Goal: Information Seeking & Learning: Check status

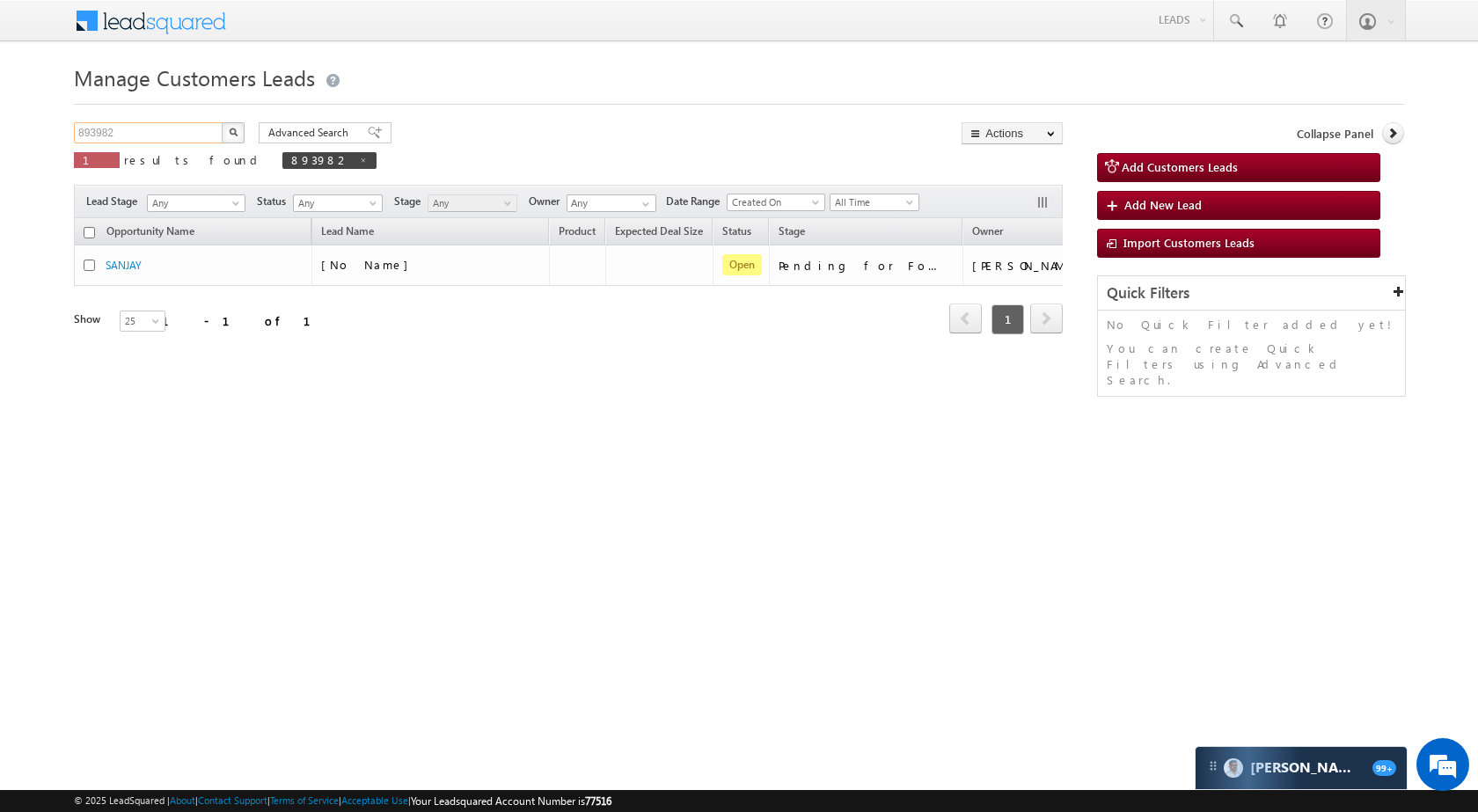
click at [153, 132] on input "893982" at bounding box center [149, 132] width 151 height 21
paste input "989587"
click at [230, 133] on img "button" at bounding box center [233, 131] width 8 height 8
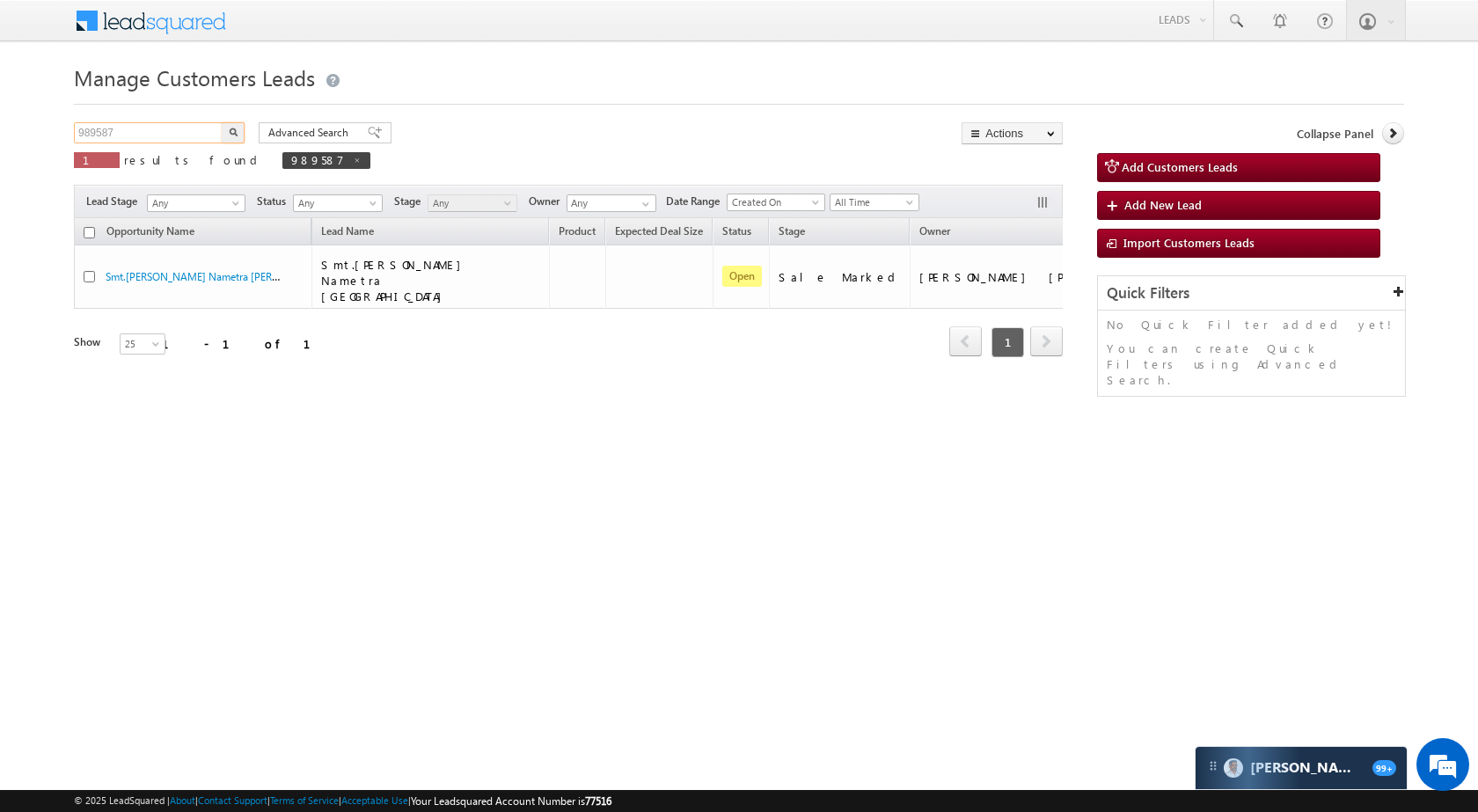
click at [177, 122] on input "989587" at bounding box center [149, 132] width 151 height 21
paste input "8963"
click at [232, 127] on img "button" at bounding box center [233, 131] width 8 height 8
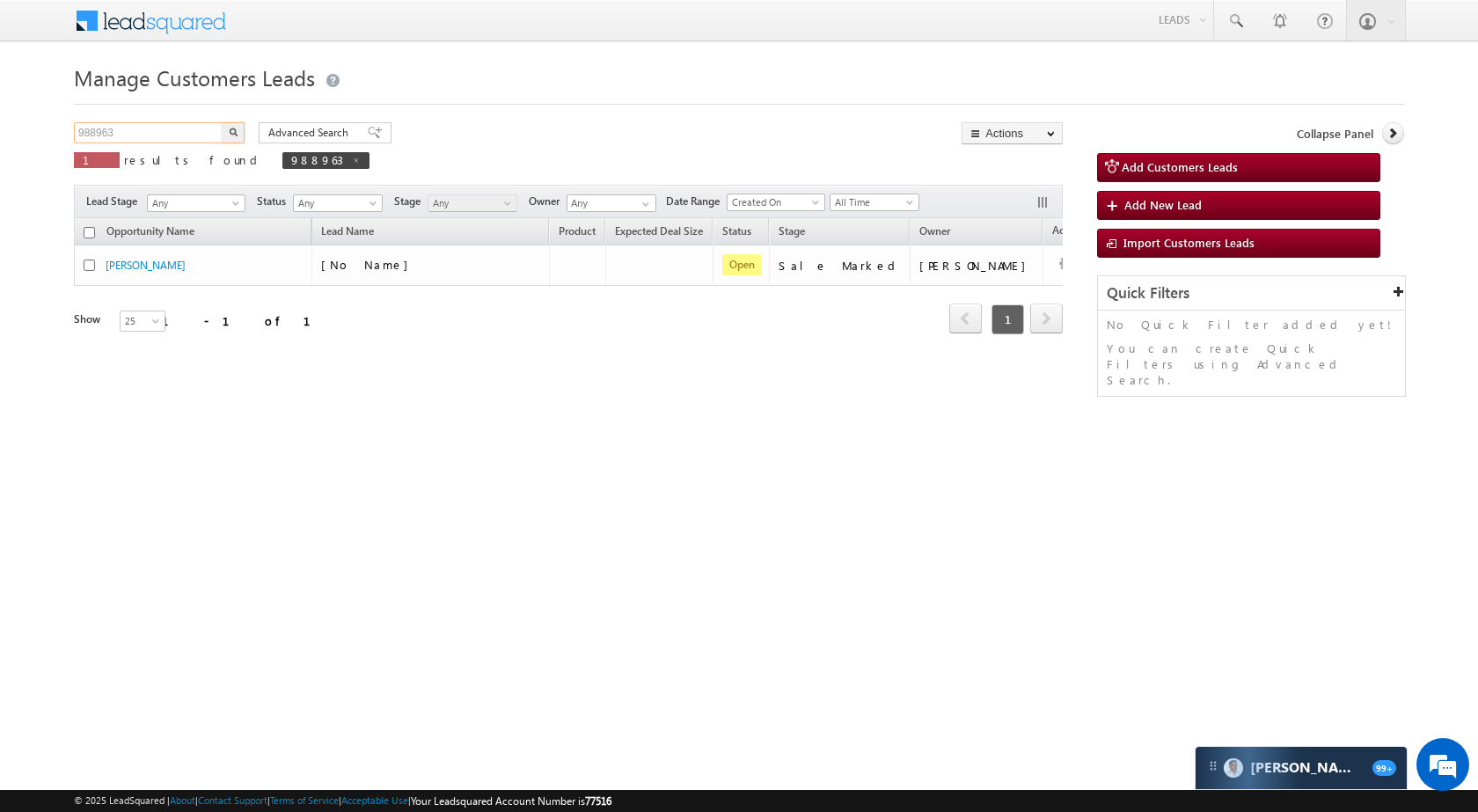
click at [201, 135] on input "988963" at bounding box center [149, 132] width 151 height 21
paste input "9230"
click at [238, 125] on button "button" at bounding box center [233, 132] width 23 height 21
click at [146, 133] on input "989230" at bounding box center [149, 132] width 151 height 21
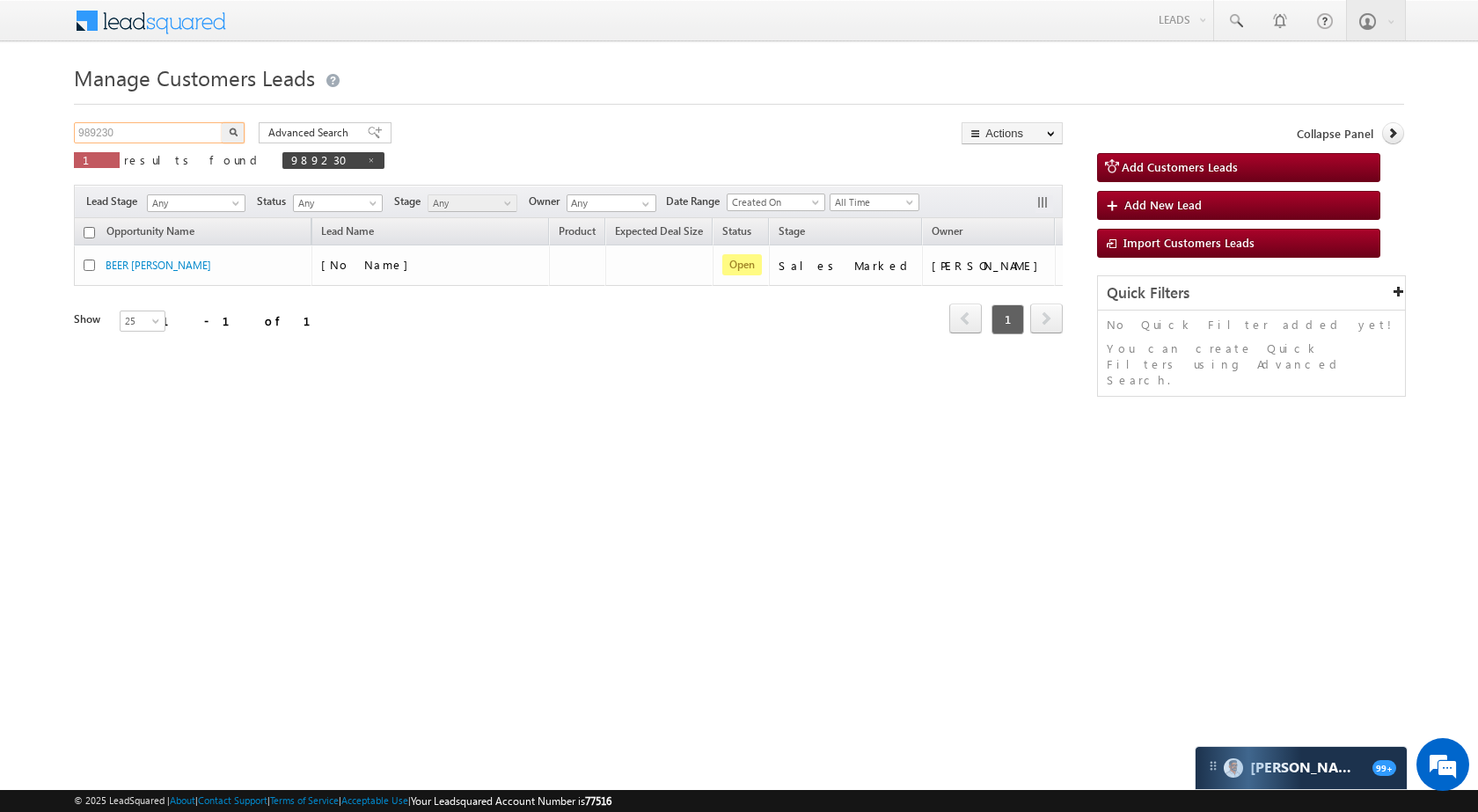
click at [146, 133] on input "989230" at bounding box center [149, 132] width 151 height 21
paste input "8916"
click at [223, 135] on button "button" at bounding box center [233, 132] width 23 height 21
click at [166, 123] on input "988916" at bounding box center [149, 132] width 151 height 21
click at [164, 134] on input "988916" at bounding box center [149, 132] width 151 height 21
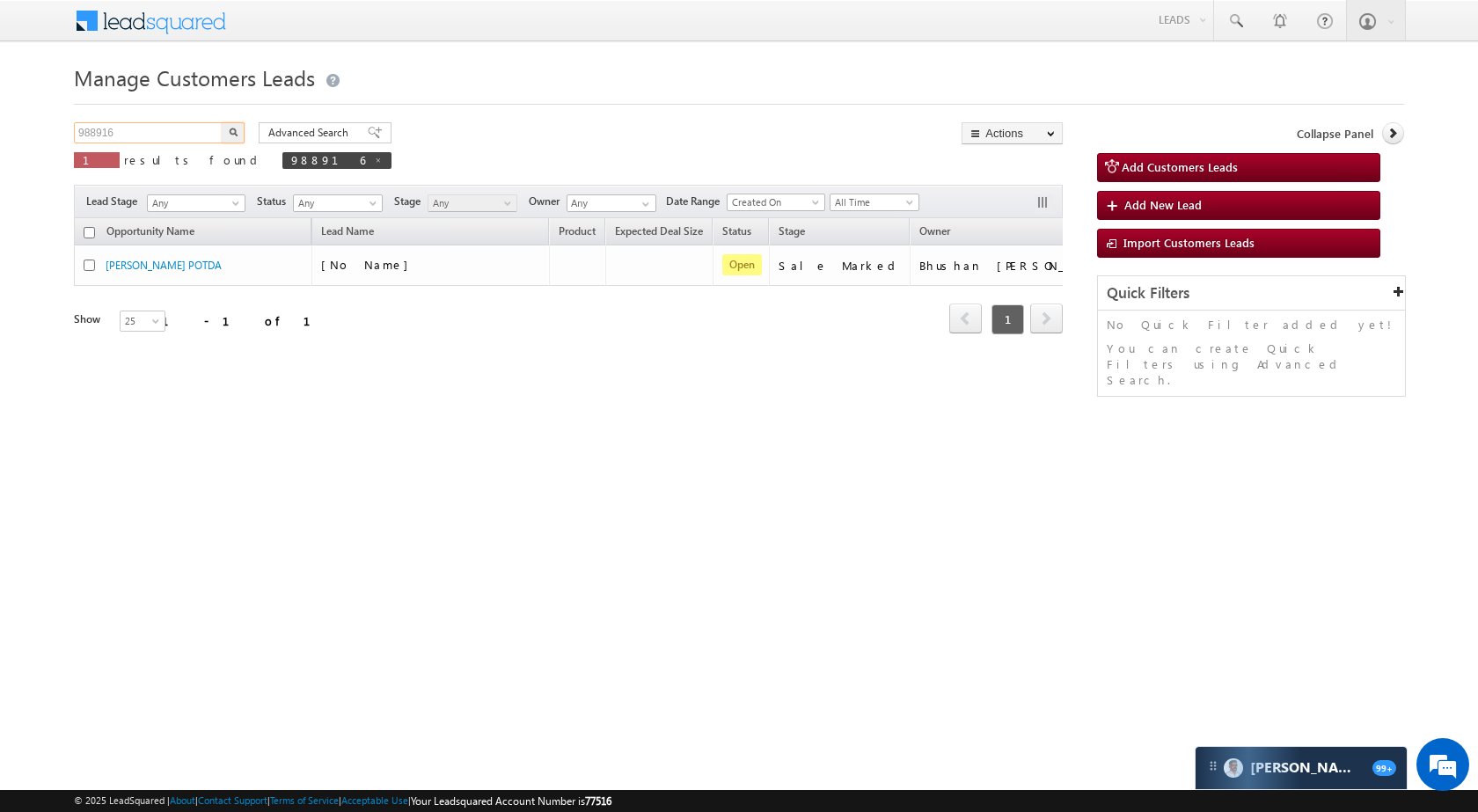
click at [164, 134] on input "988916" at bounding box center [149, 132] width 151 height 21
paste input "9598"
click at [243, 133] on button "button" at bounding box center [233, 132] width 23 height 21
click at [144, 110] on div "Manage Customers Leads 989598 X 1 results found 989598 Advanced Search Advanced…" at bounding box center [739, 278] width 1330 height 440
click at [145, 130] on input "989598" at bounding box center [149, 132] width 151 height 21
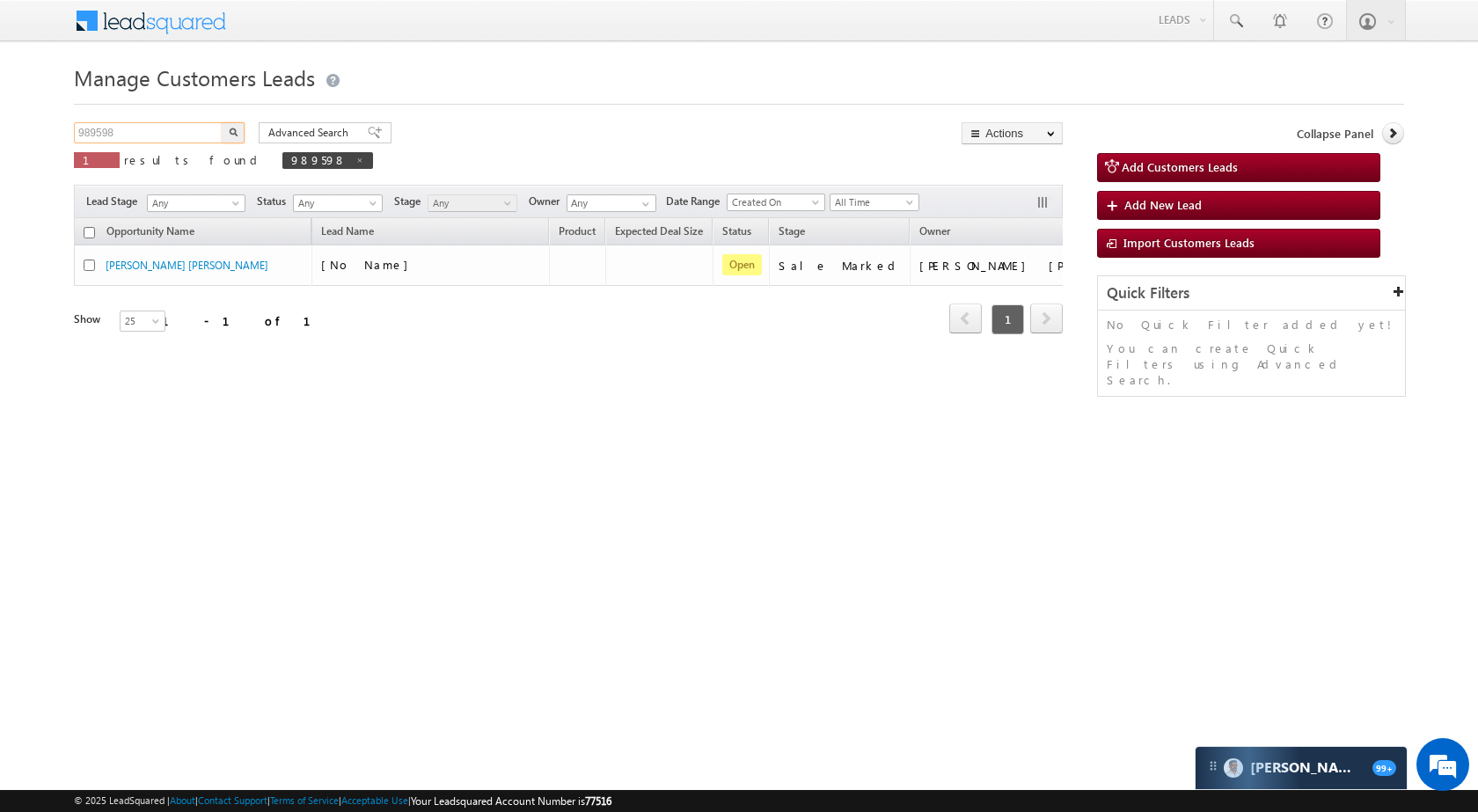
click at [145, 130] on input "989598" at bounding box center [149, 132] width 151 height 21
paste input "251"
type input "989251"
click at [234, 130] on img "button" at bounding box center [233, 131] width 8 height 8
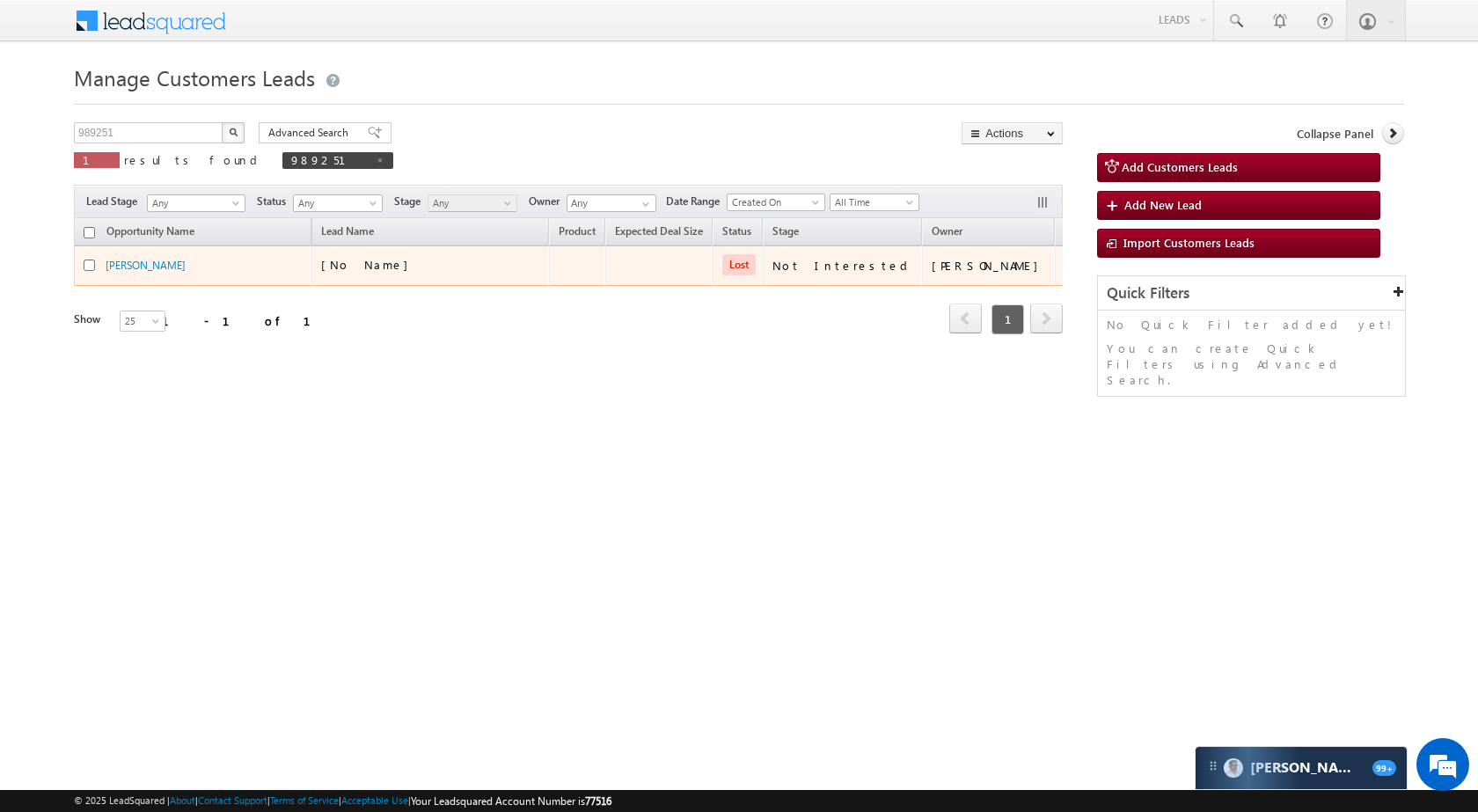
click at [149, 253] on td "Mahadev Sharma" at bounding box center [192, 265] width 237 height 40
click at [150, 260] on link "Mahadev Sharma" at bounding box center [145, 265] width 80 height 13
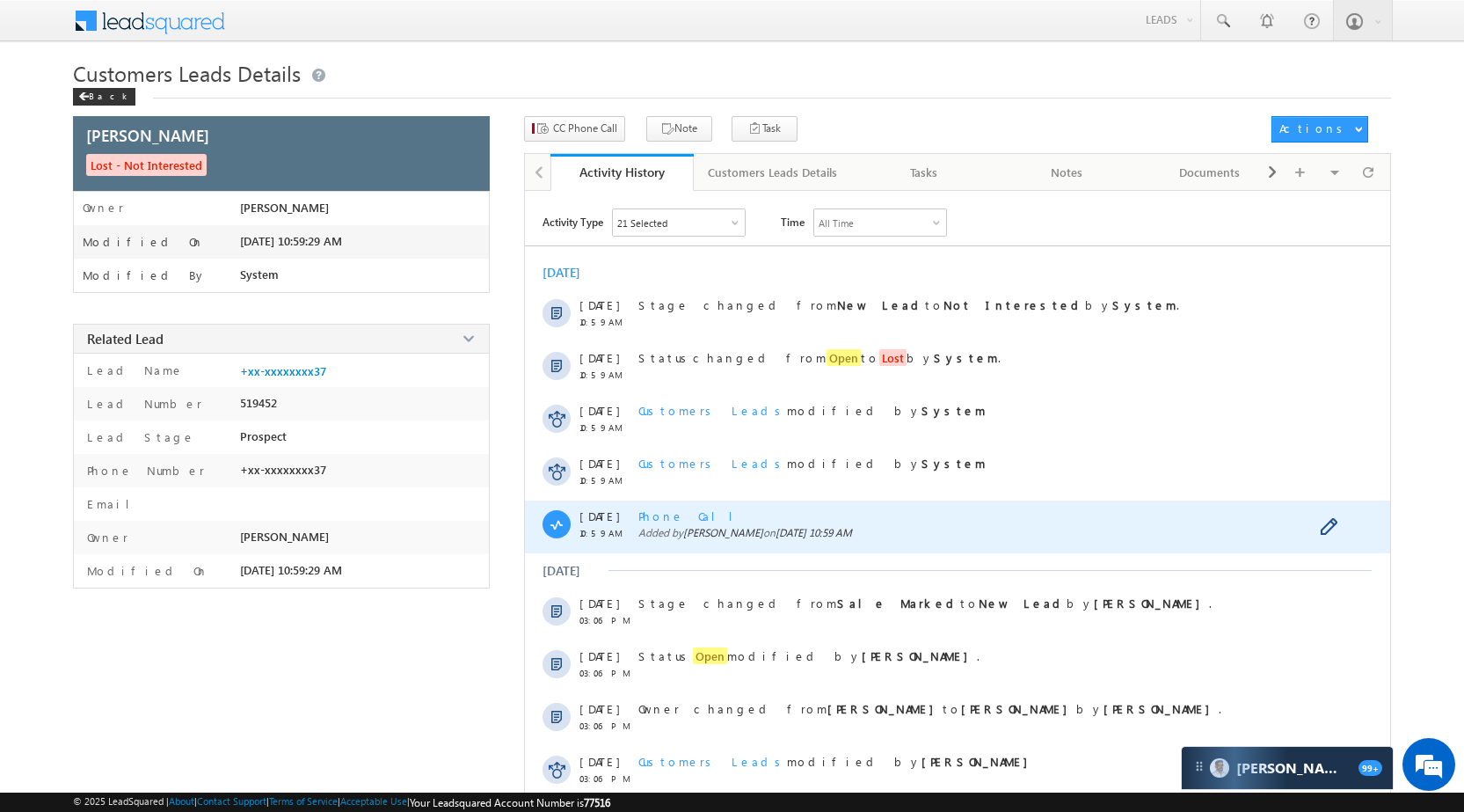
click at [658, 521] on span "Phone Call" at bounding box center [693, 516] width 108 height 15
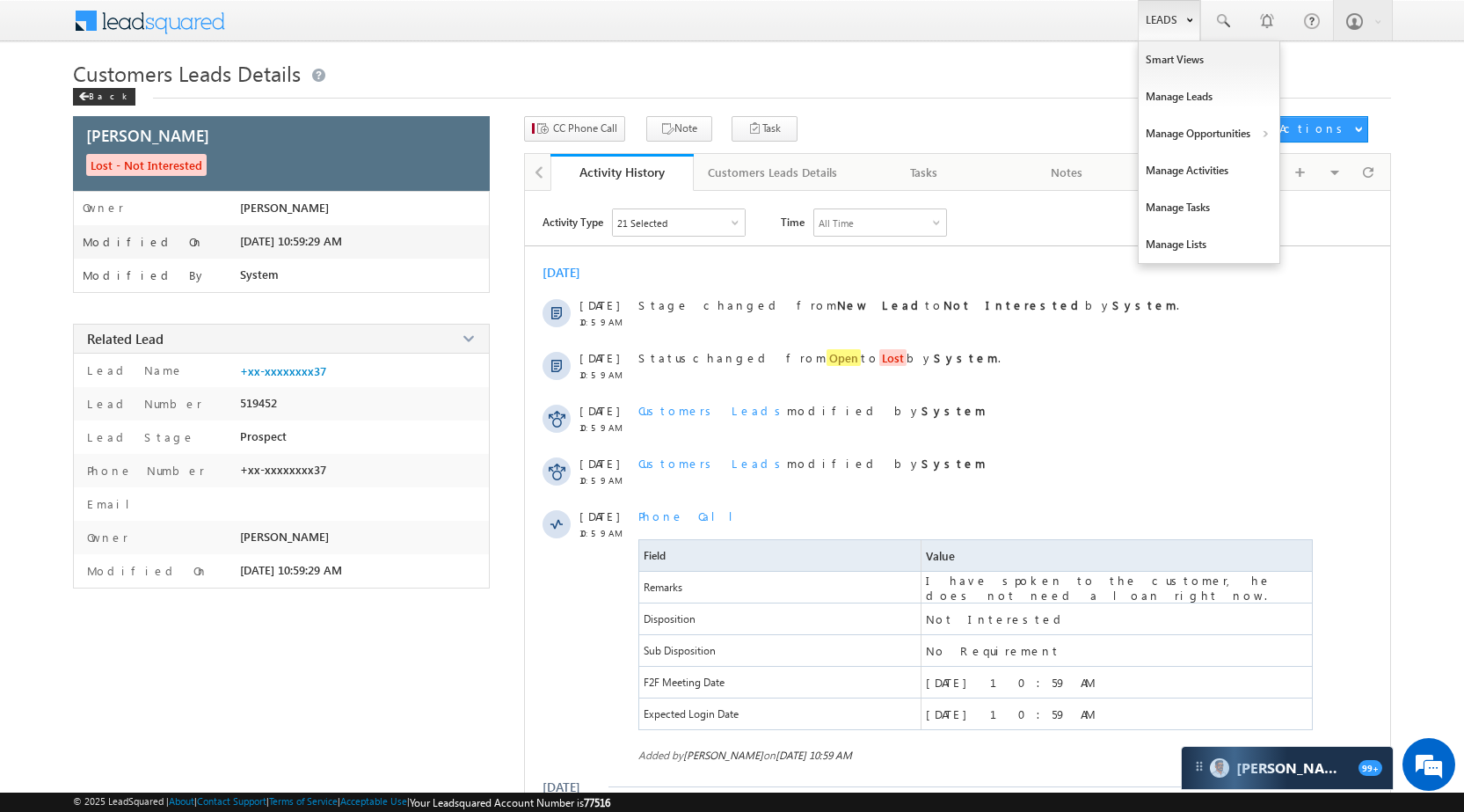
click at [1151, 15] on link "Leads" at bounding box center [1169, 20] width 62 height 40
click at [1213, 122] on link "Manage Opportunities" at bounding box center [1209, 134] width 140 height 37
click at [1334, 168] on link "Customers Leads" at bounding box center [1362, 172] width 161 height 37
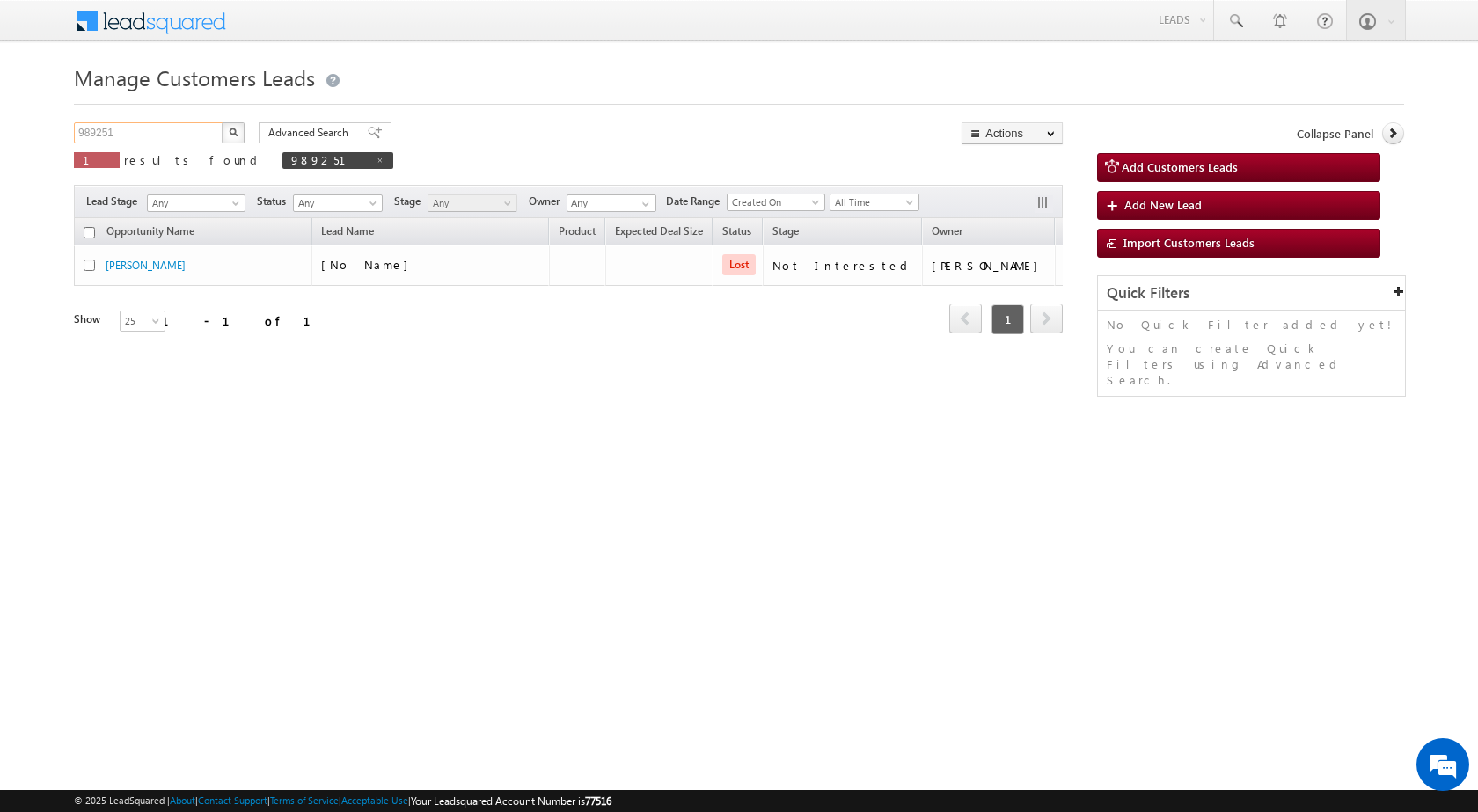
click at [167, 133] on input "989251" at bounding box center [149, 132] width 151 height 21
paste input "1519"
click at [230, 130] on img "button" at bounding box center [233, 131] width 8 height 8
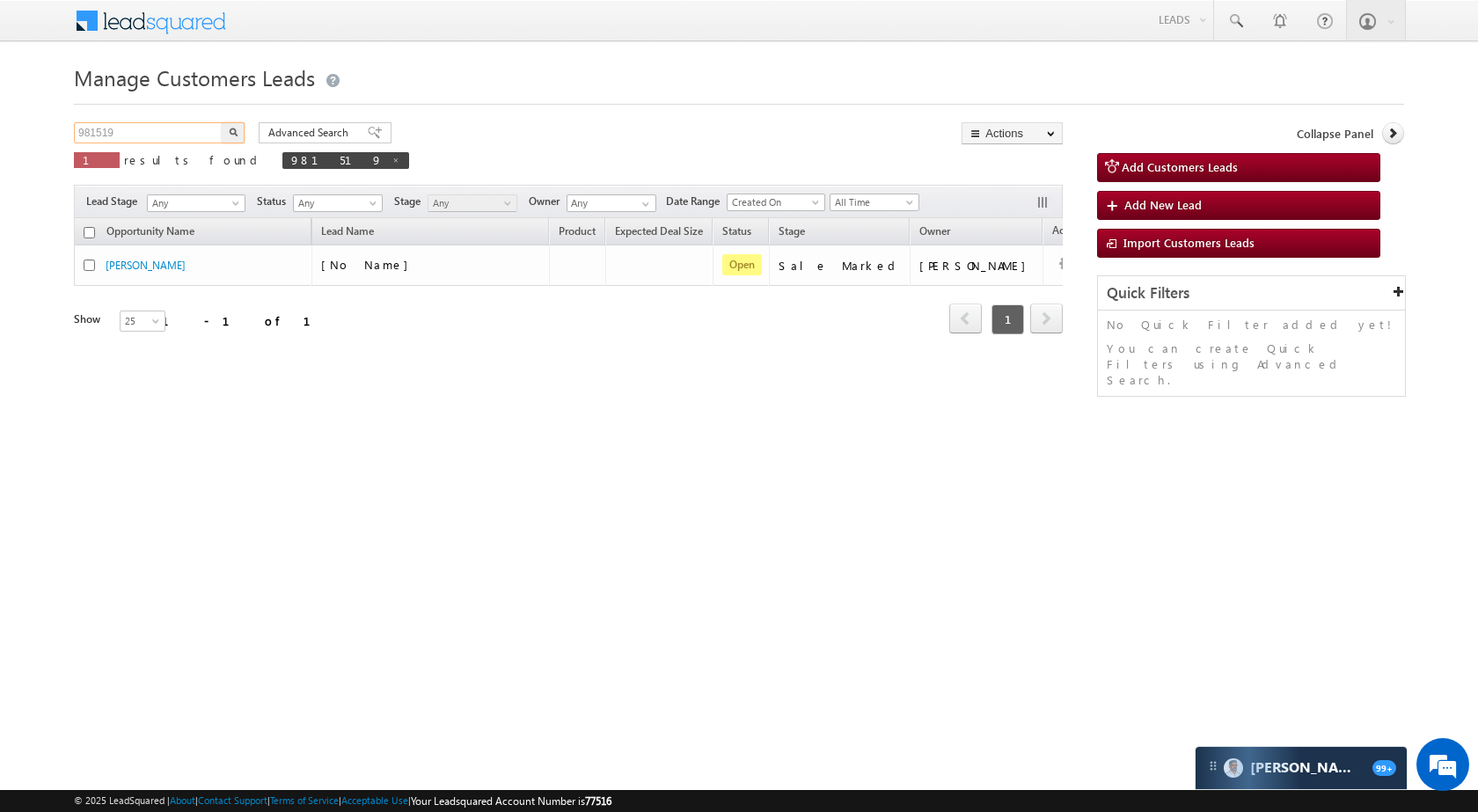
click at [156, 128] on input "981519" at bounding box center [149, 132] width 151 height 21
paste input "9614"
click at [238, 130] on button "button" at bounding box center [233, 132] width 23 height 21
click at [146, 142] on input "989614" at bounding box center [149, 132] width 151 height 21
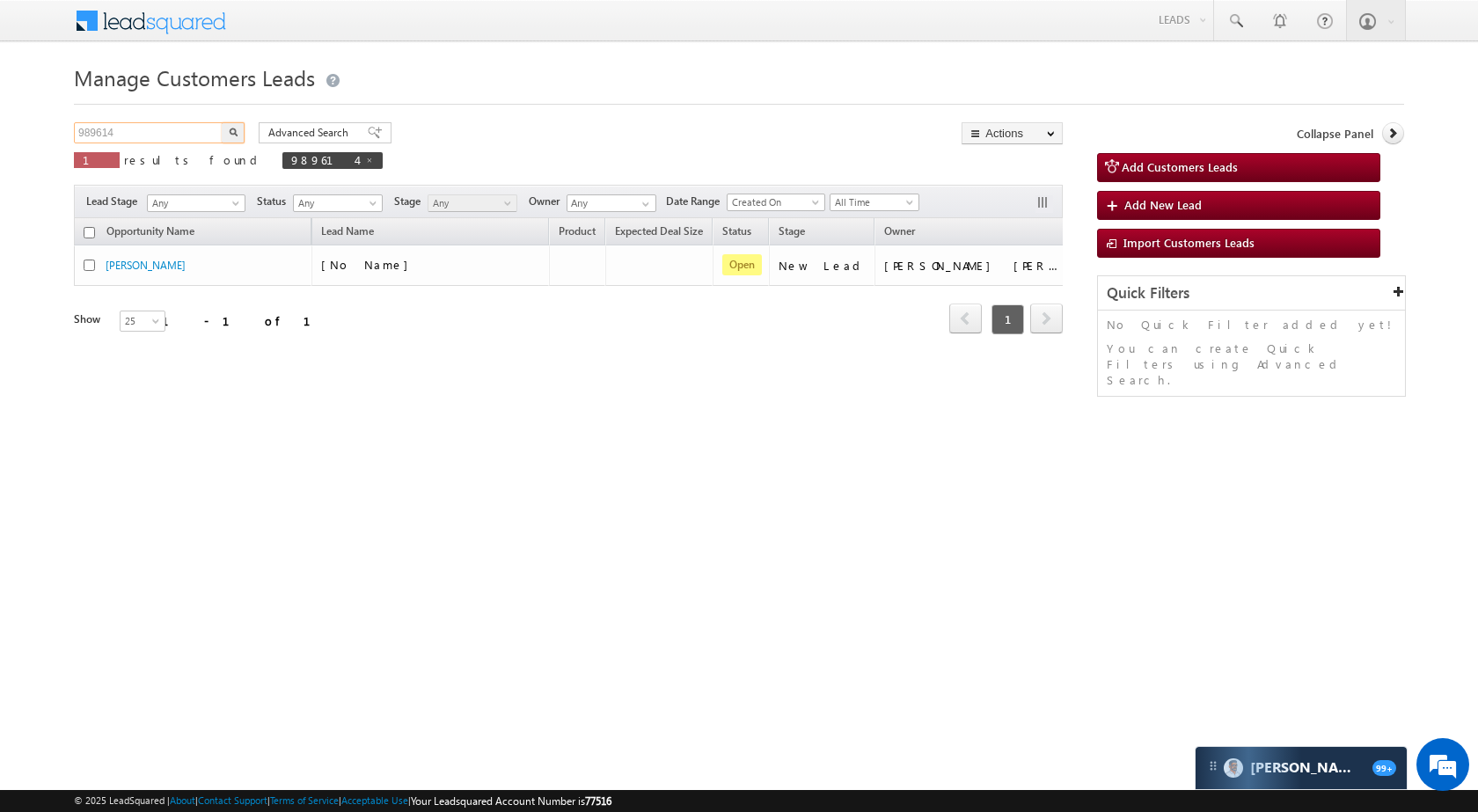
click at [146, 142] on input "989614" at bounding box center [149, 132] width 151 height 21
paste input "238"
click at [227, 134] on button "button" at bounding box center [233, 132] width 23 height 21
click at [154, 129] on input "989238" at bounding box center [149, 132] width 151 height 21
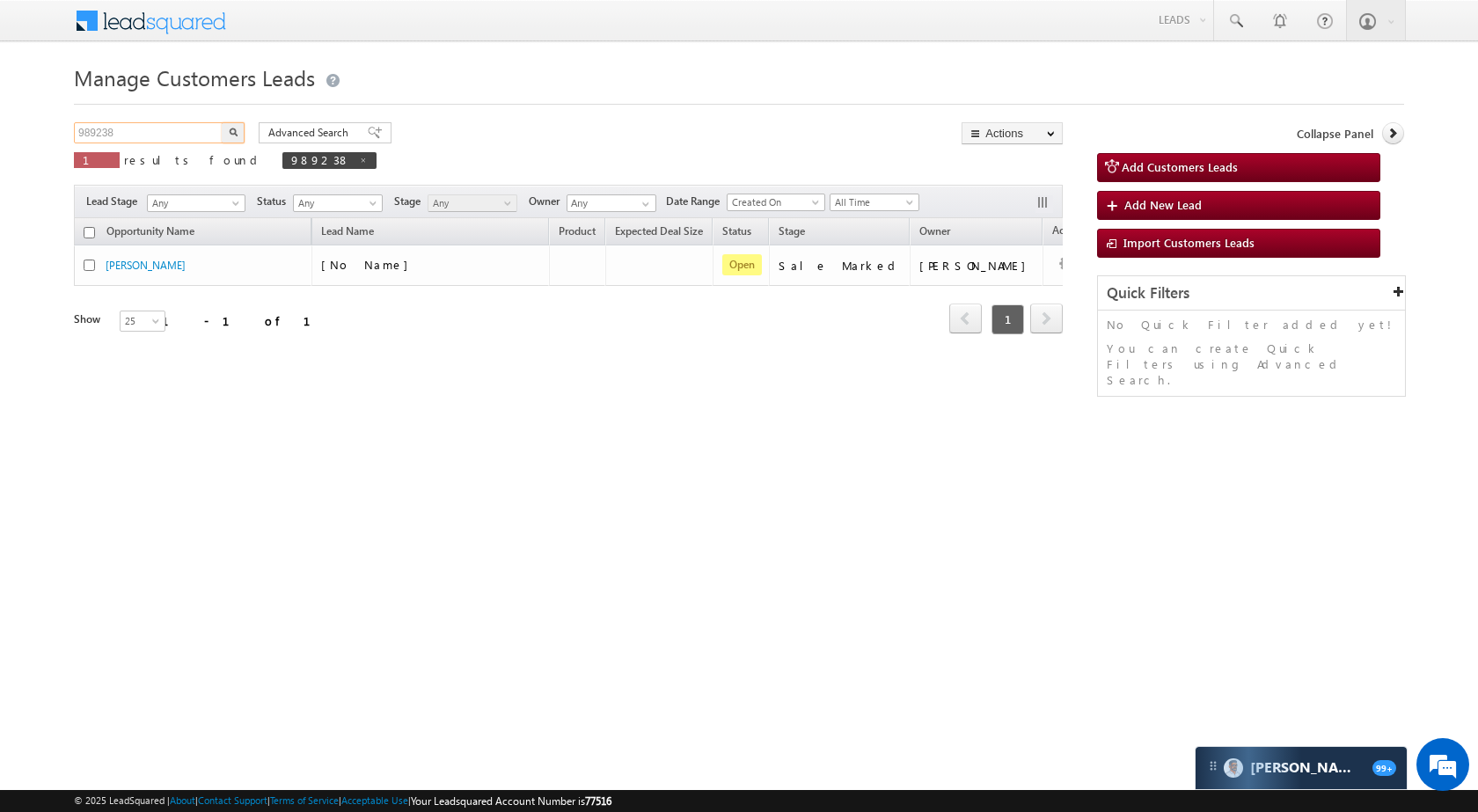
paste input "74297"
click at [240, 129] on button "button" at bounding box center [233, 132] width 23 height 21
click at [163, 132] on input "974297" at bounding box center [149, 132] width 151 height 21
paste input "85066"
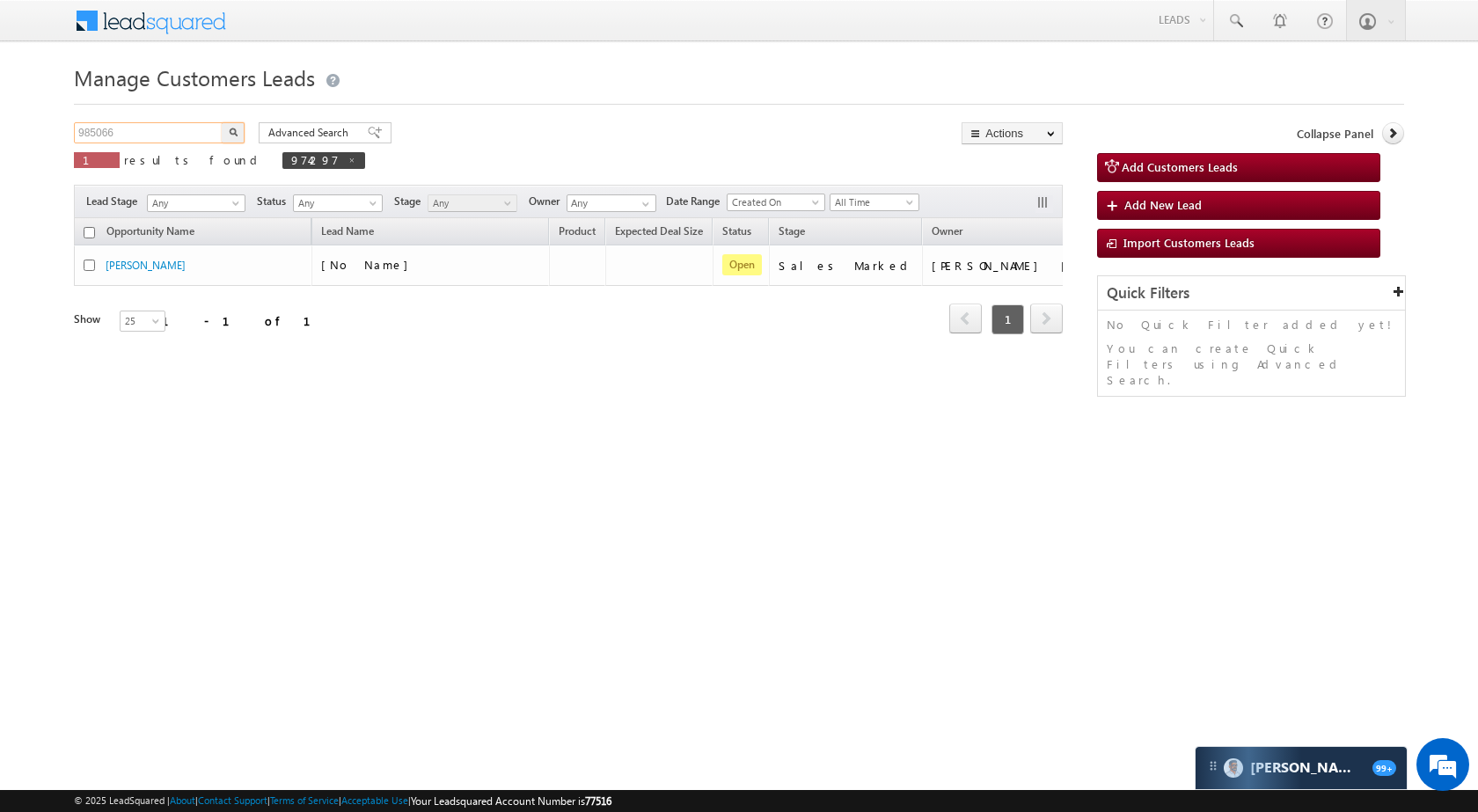
type input "985066"
click at [233, 128] on img "button" at bounding box center [233, 131] width 8 height 8
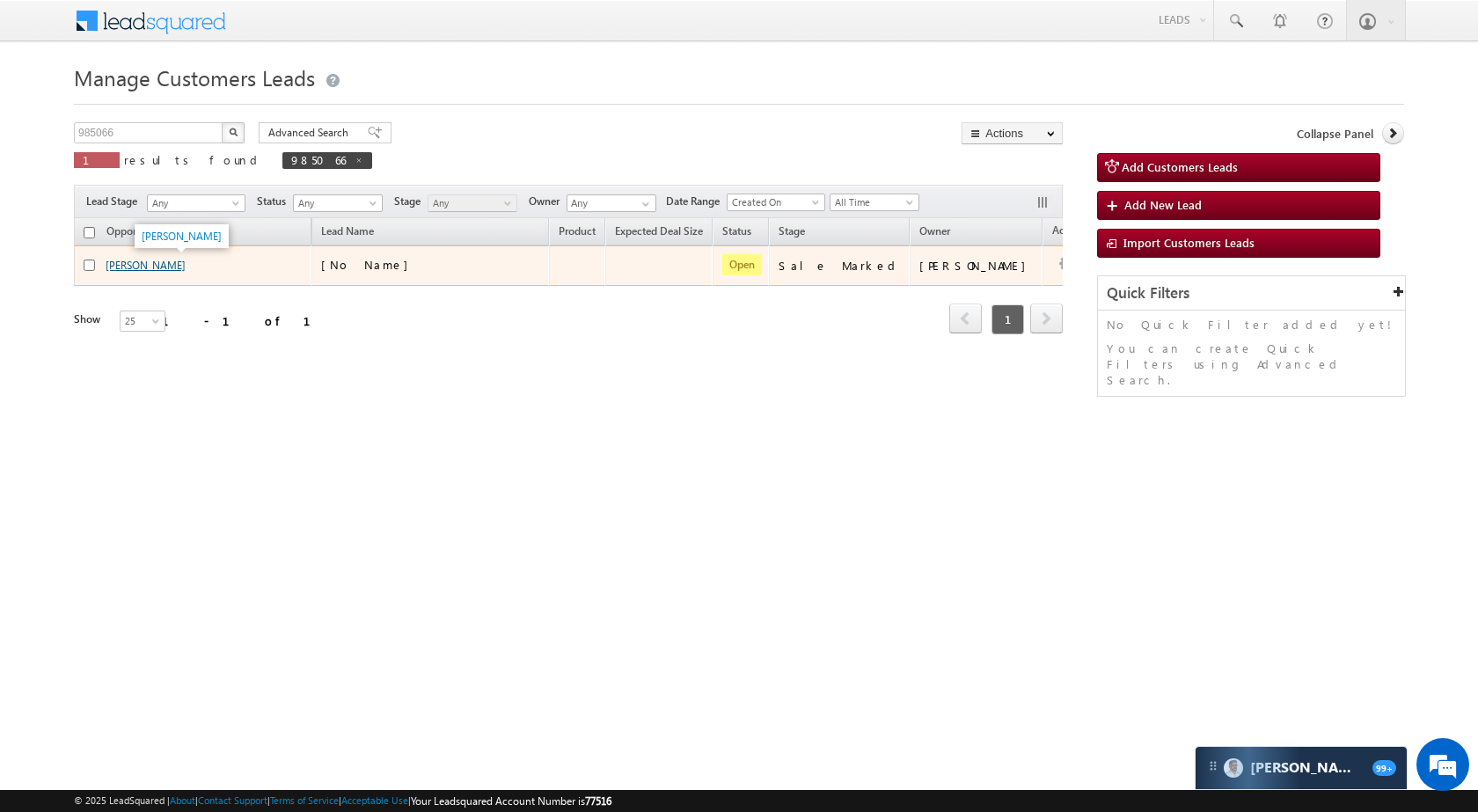
click at [177, 261] on link "[PERSON_NAME]" at bounding box center [145, 265] width 80 height 13
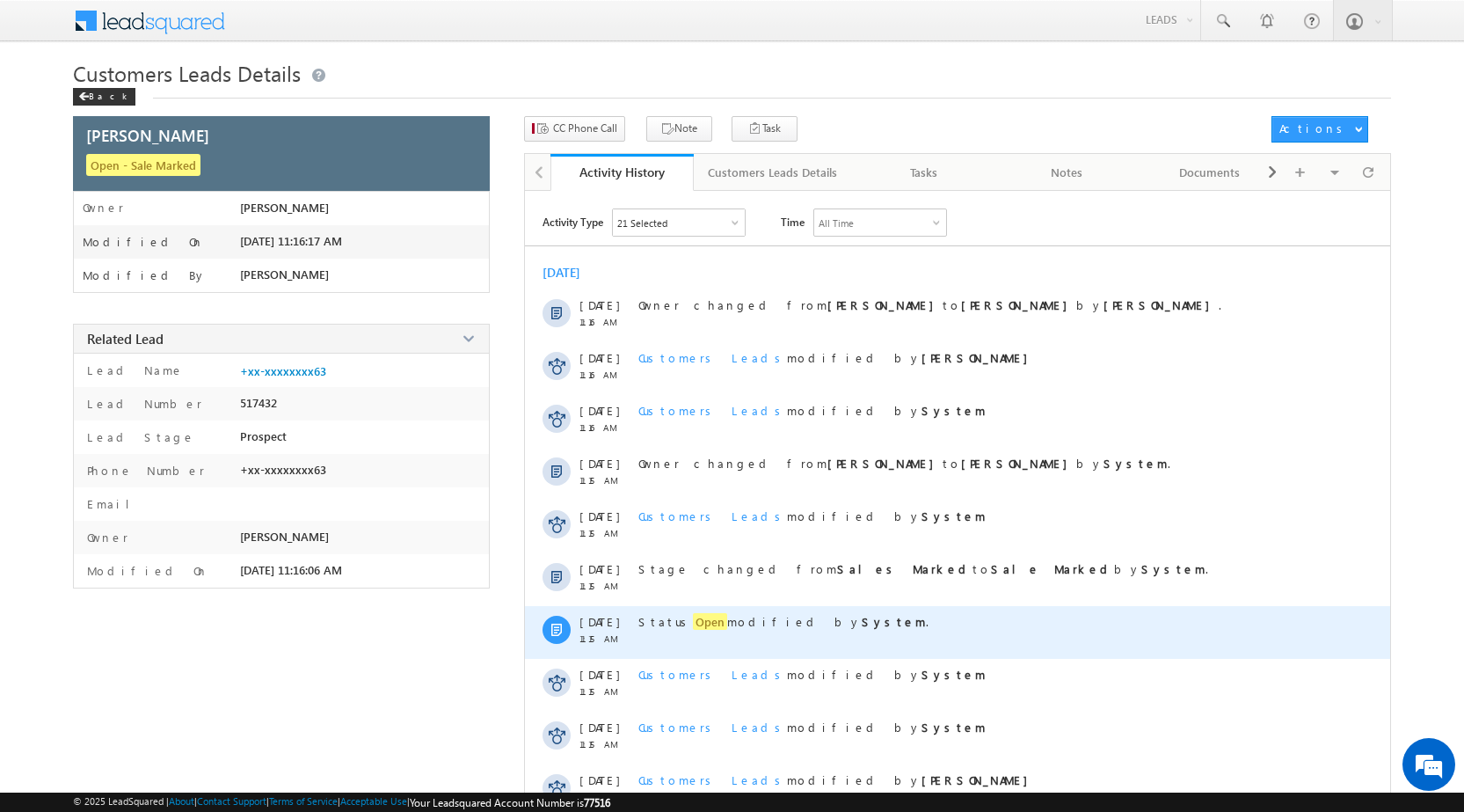
click at [669, 619] on span "Status Open modified by System ." at bounding box center [784, 621] width 290 height 17
click at [693, 623] on span "Open" at bounding box center [710, 621] width 34 height 17
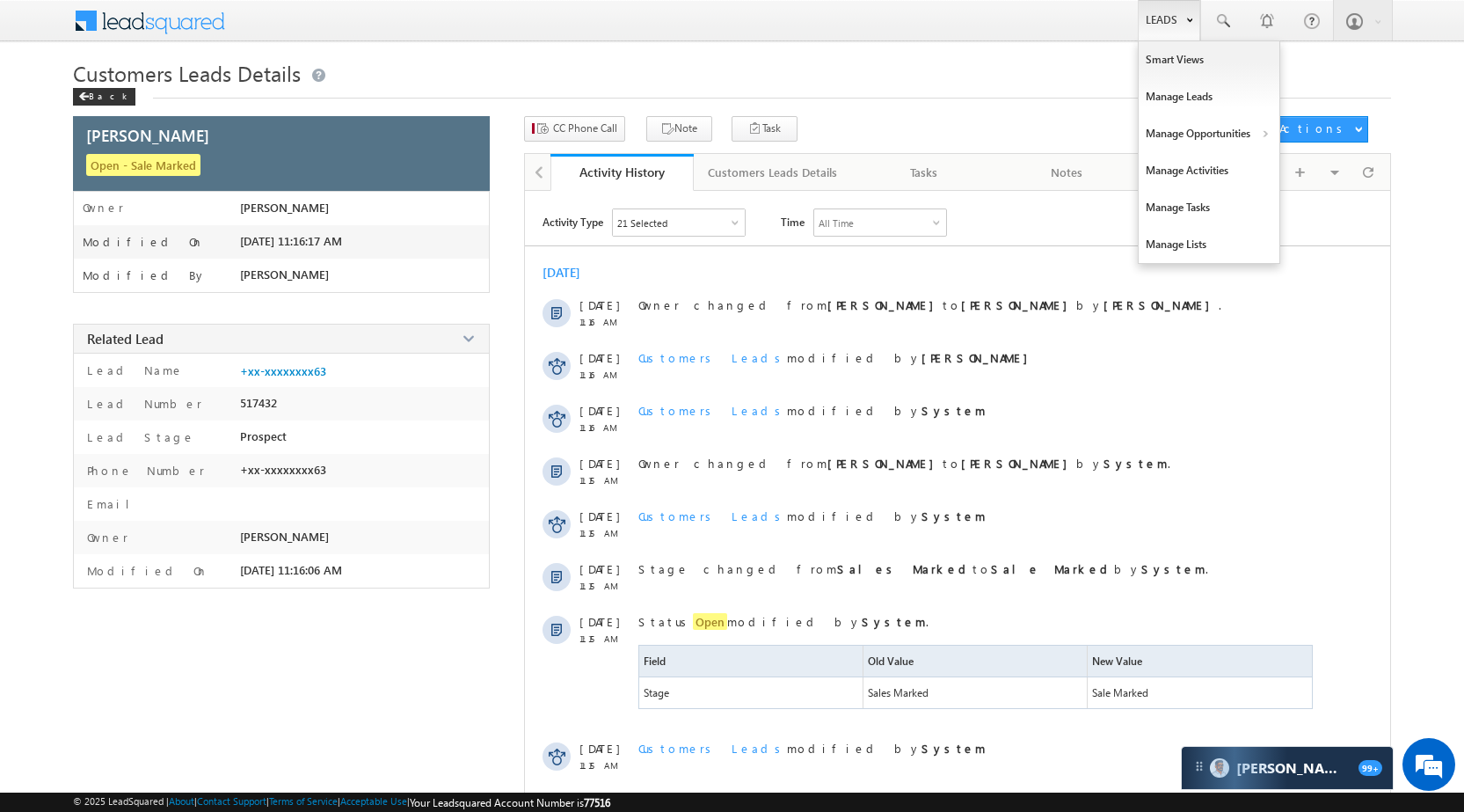
click at [1172, 25] on link "Leads" at bounding box center [1169, 20] width 62 height 40
click at [1212, 135] on link "Manage Opportunities" at bounding box center [1209, 134] width 140 height 37
click at [1342, 169] on link "Customers Leads" at bounding box center [1362, 172] width 161 height 37
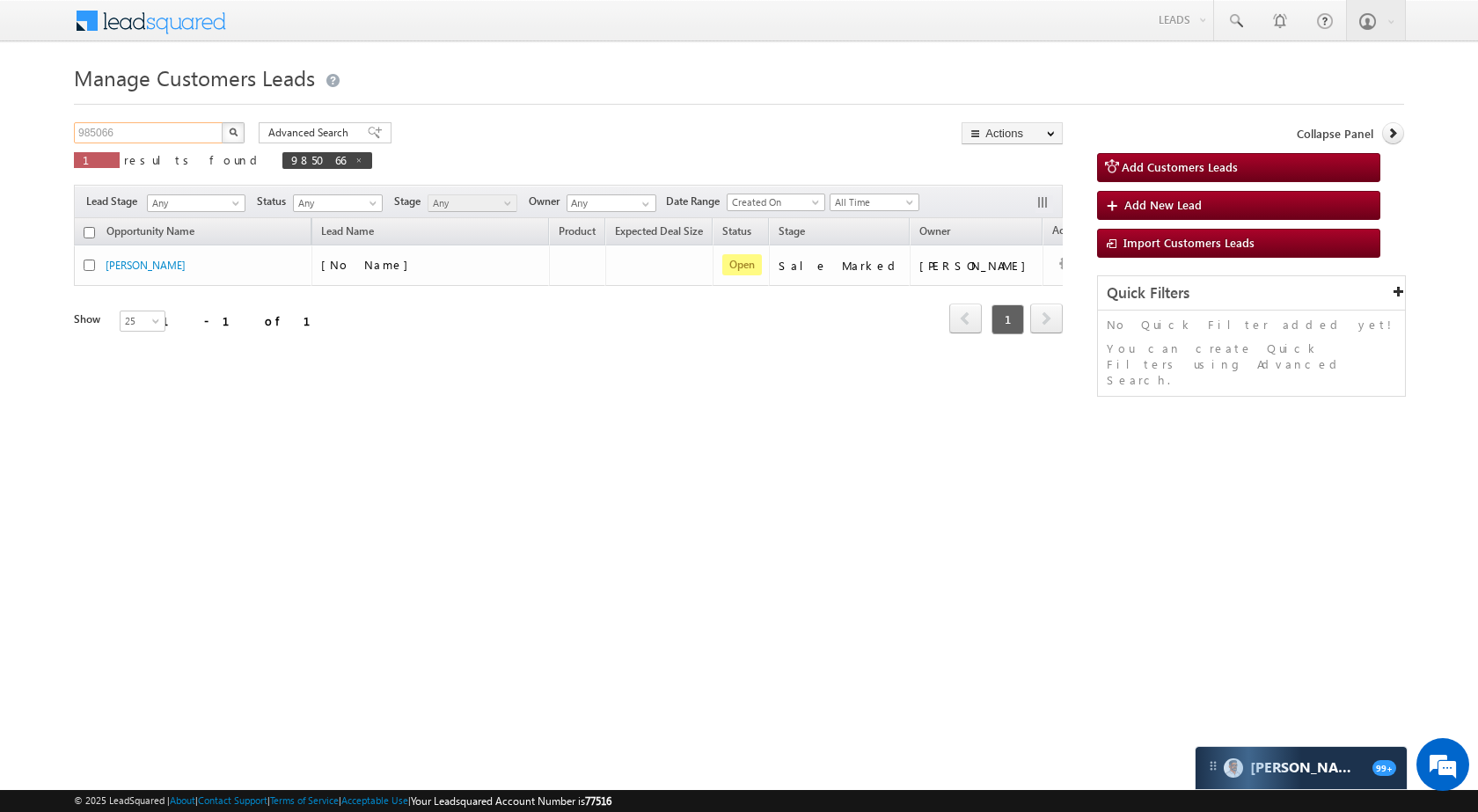
click at [190, 133] on input "985066" at bounding box center [149, 132] width 151 height 21
click at [190, 134] on input "985066" at bounding box center [149, 132] width 151 height 21
paste input "7809"
type input "987809"
click at [234, 128] on img "button" at bounding box center [233, 131] width 8 height 8
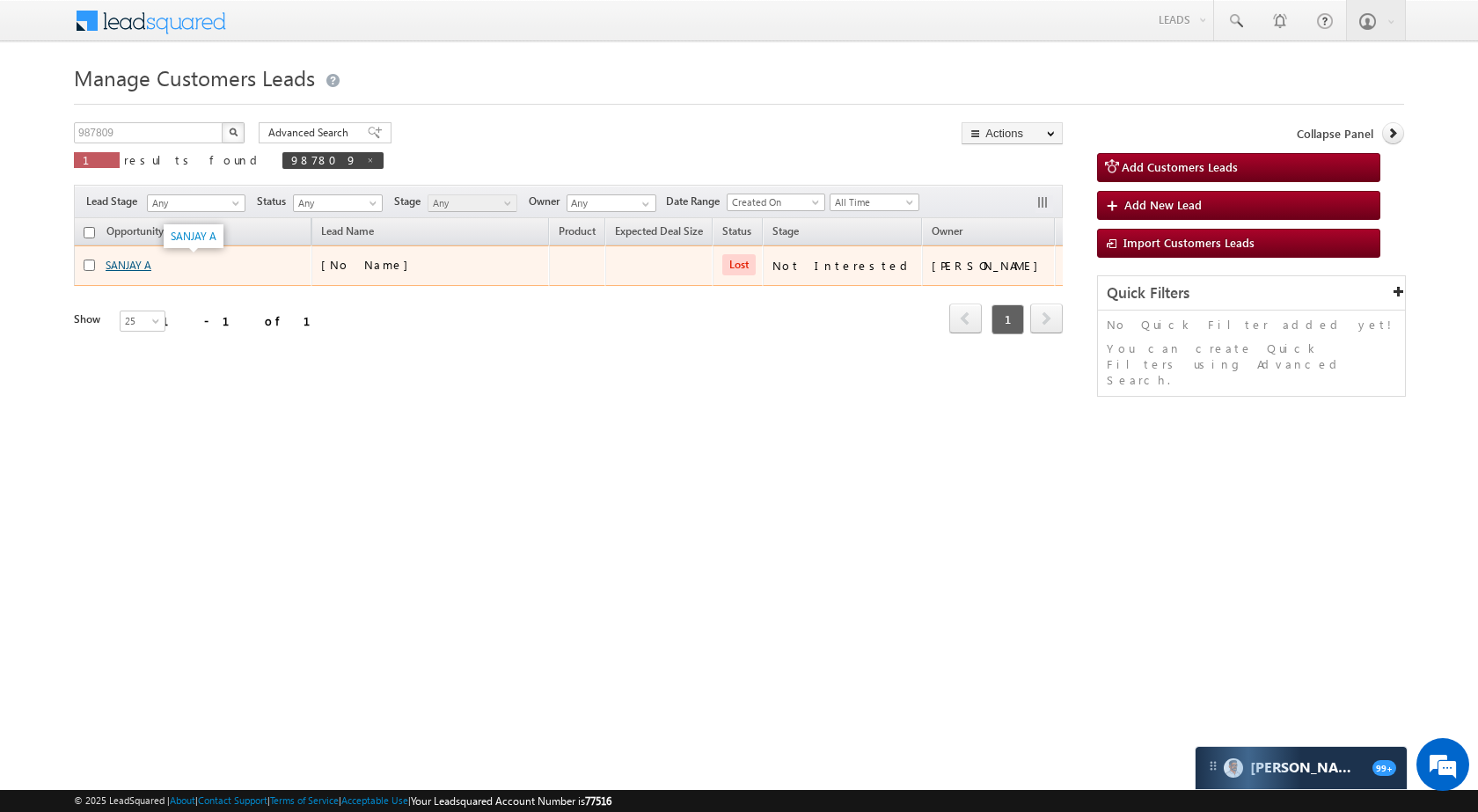
click at [113, 262] on link "SANJAY A" at bounding box center [127, 265] width 46 height 13
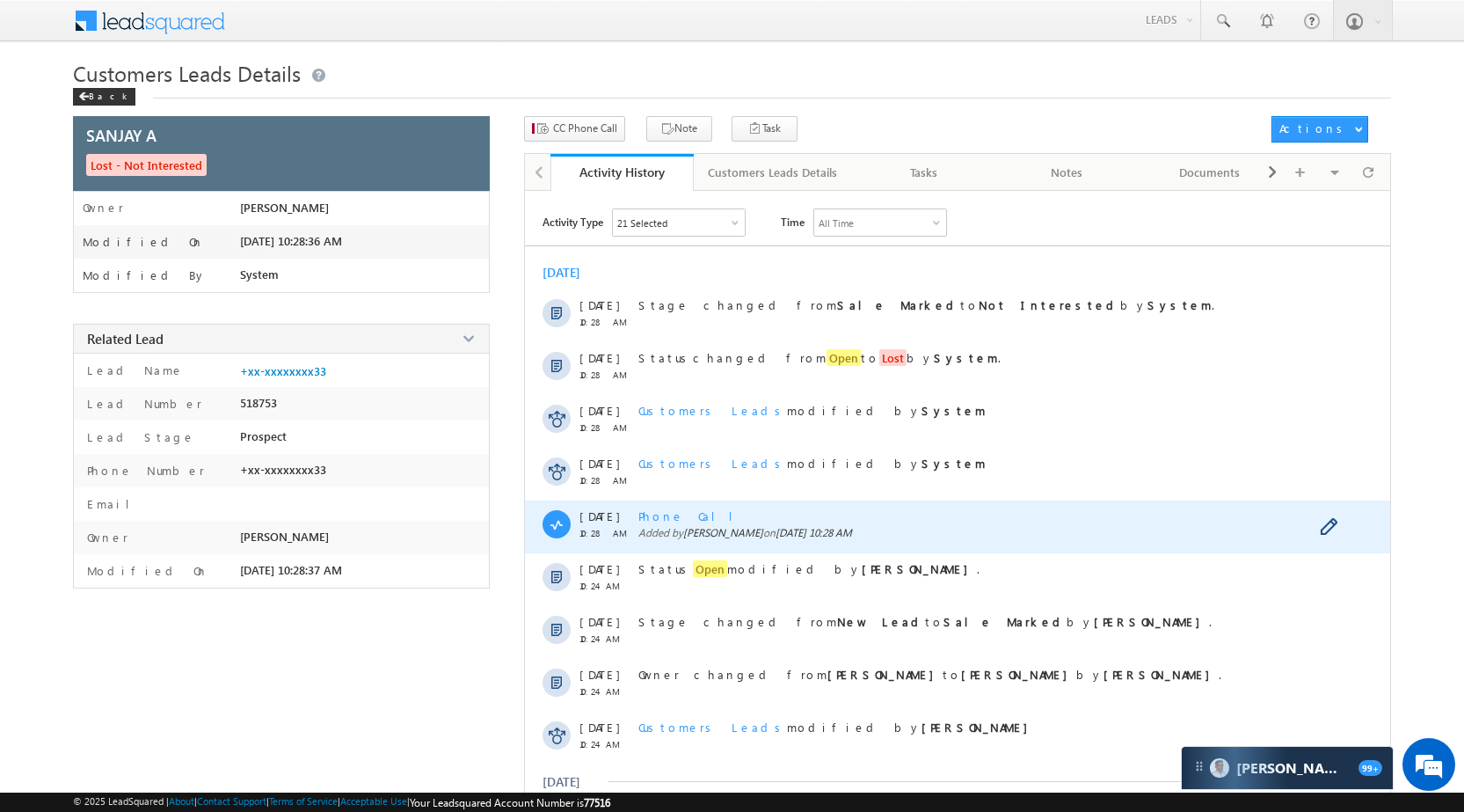
click at [659, 512] on span "Phone Call" at bounding box center [693, 516] width 108 height 15
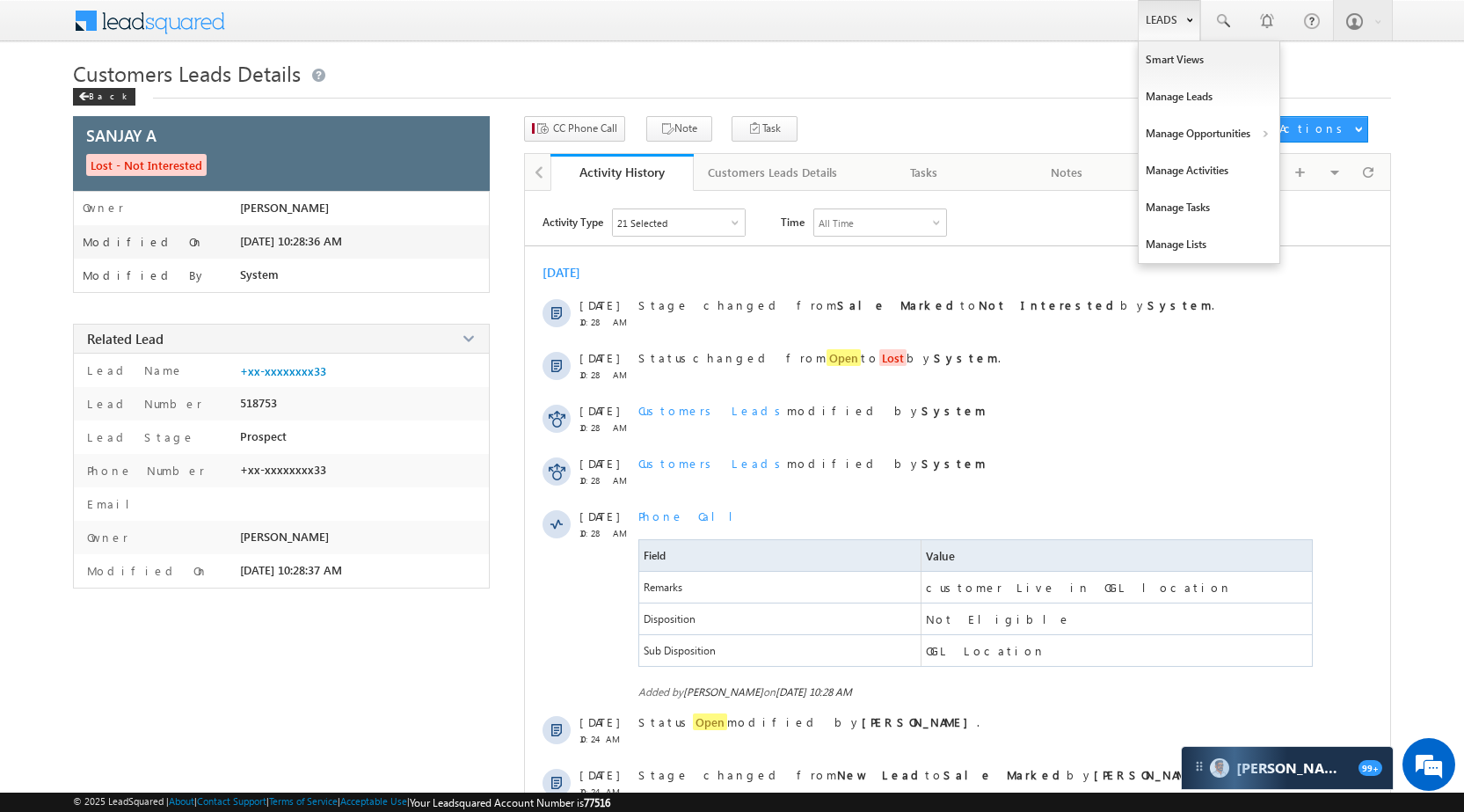
click at [1164, 3] on link "Leads" at bounding box center [1169, 20] width 62 height 40
click at [1218, 140] on link "Manage Opportunities" at bounding box center [1209, 134] width 140 height 37
click at [1346, 161] on link "Customers Leads" at bounding box center [1362, 172] width 161 height 37
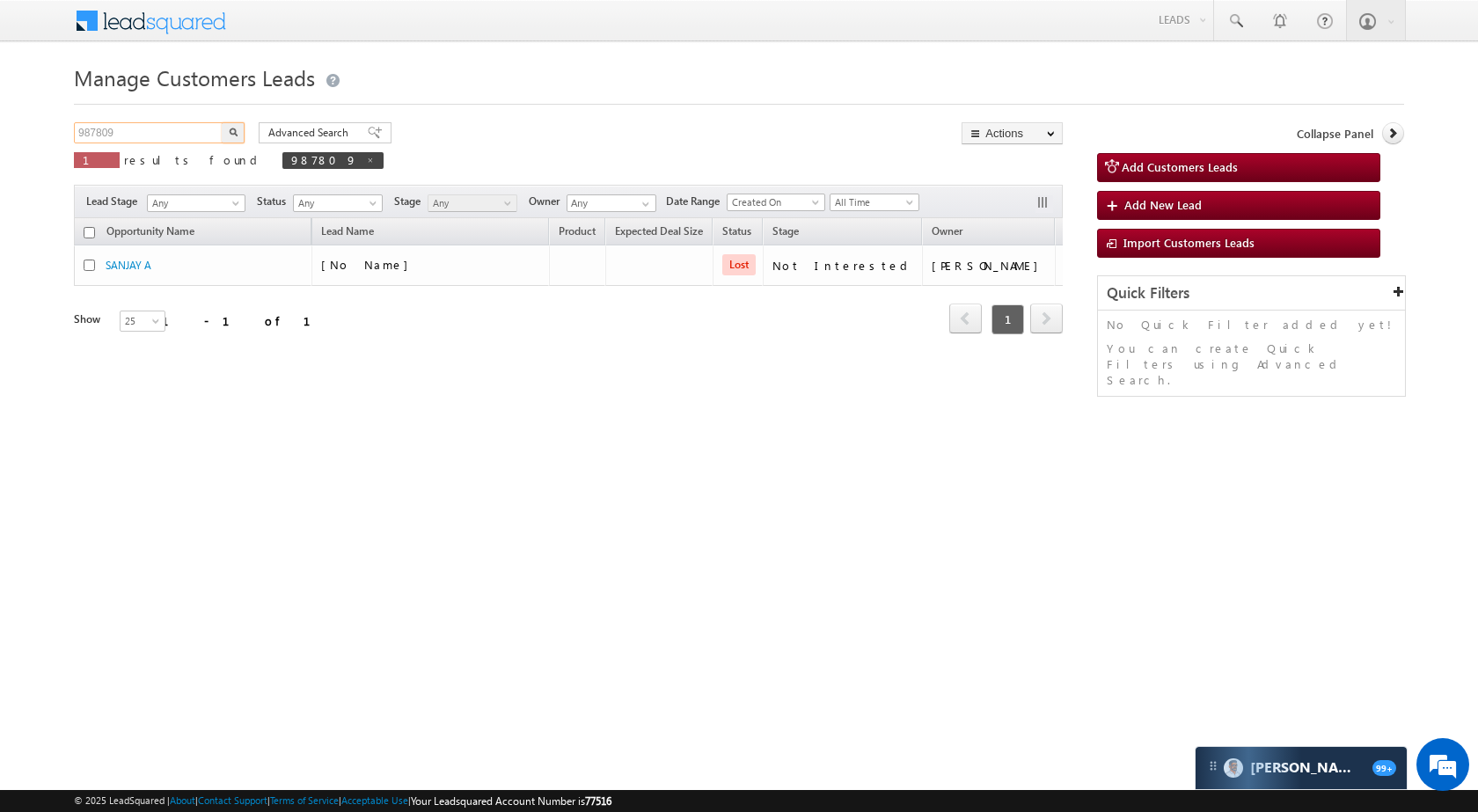
click at [168, 140] on input "987809" at bounding box center [149, 132] width 151 height 21
paste input "76505"
click at [225, 130] on button "button" at bounding box center [233, 132] width 23 height 21
click at [182, 115] on div "Manage Customers Leads 976505 X 1 results found 976505 Advanced Search Advanced…" at bounding box center [739, 278] width 1330 height 440
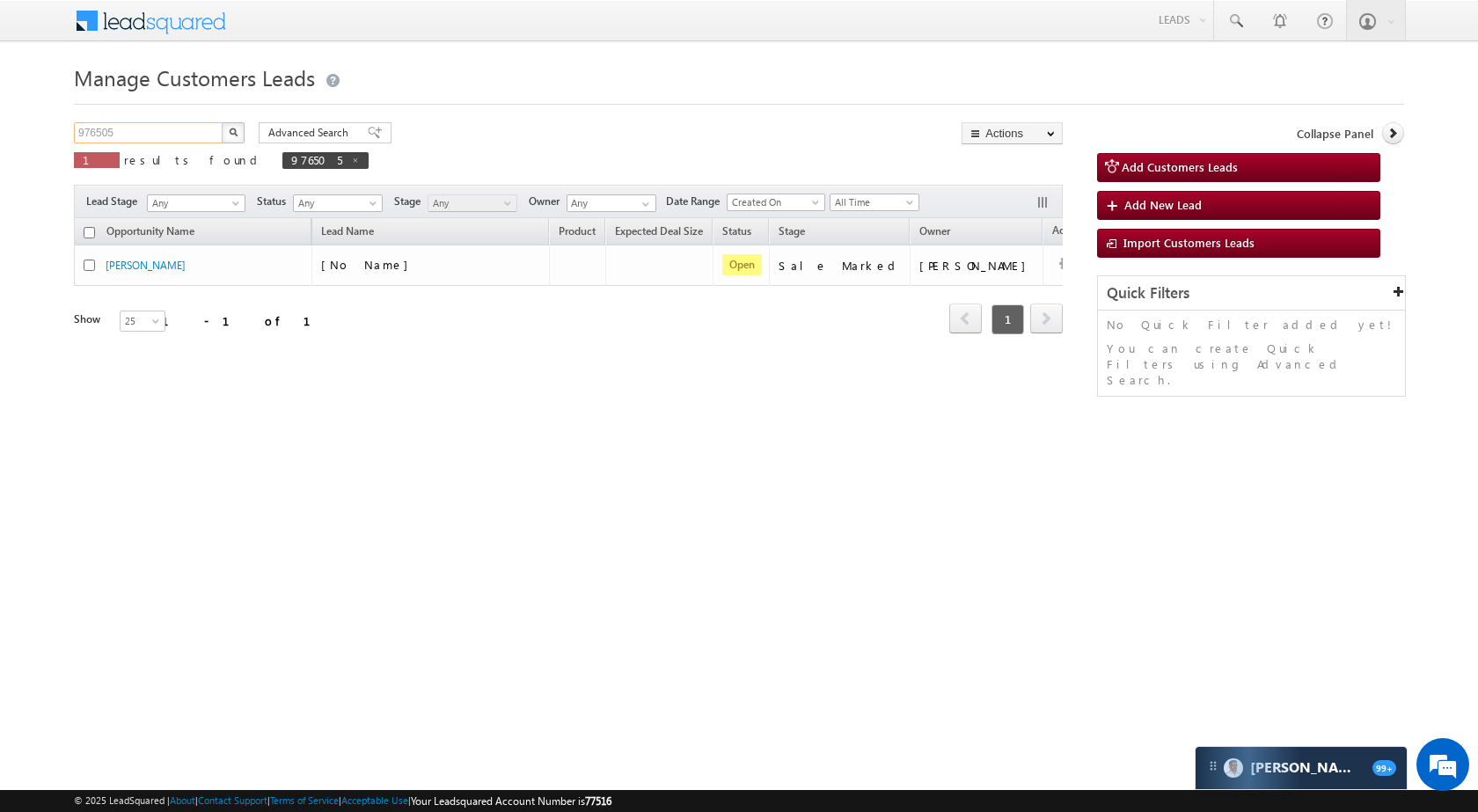
click at [181, 126] on input "976505" at bounding box center [149, 132] width 151 height 21
paste input "5872"
type input "975872"
click at [237, 134] on button "button" at bounding box center [233, 132] width 23 height 21
